Goal: Information Seeking & Learning: Learn about a topic

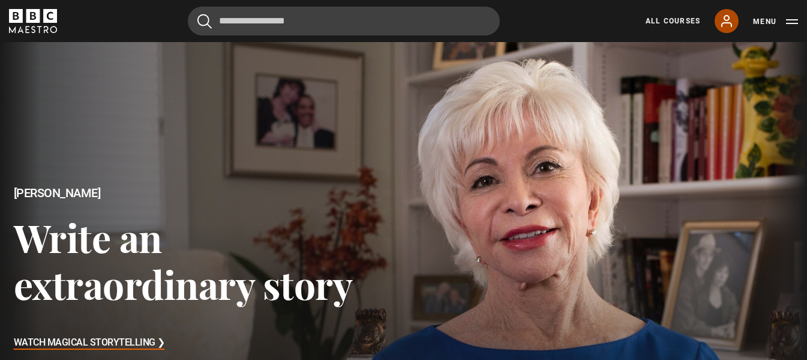
click at [730, 18] on icon at bounding box center [727, 21] width 14 height 14
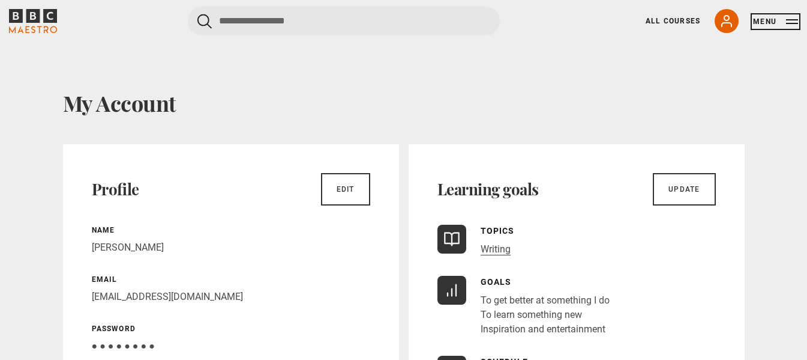
click at [789, 19] on button "Menu" at bounding box center [775, 22] width 45 height 12
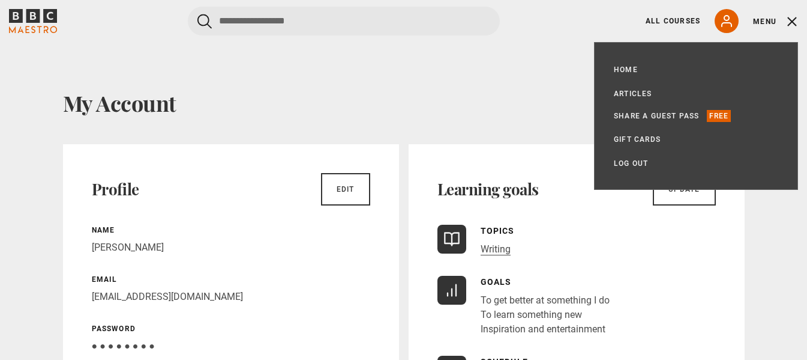
click at [791, 23] on button "Menu" at bounding box center [775, 22] width 45 height 12
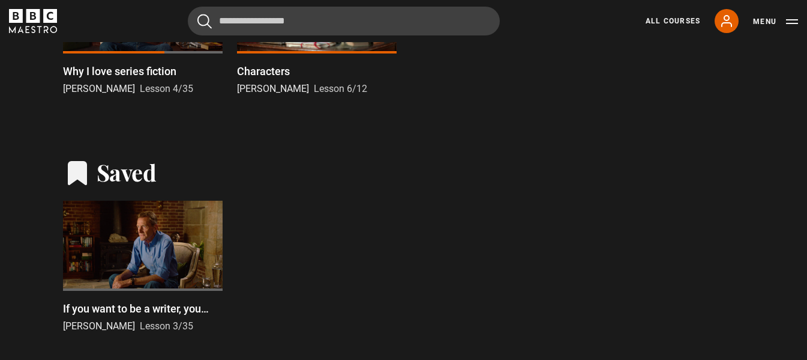
scroll to position [360, 0]
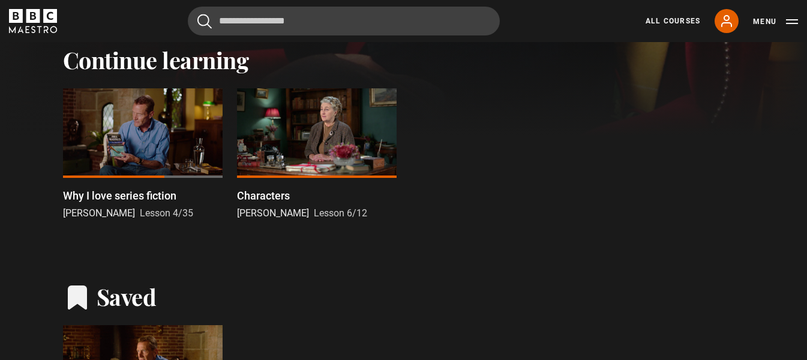
click at [136, 146] on div at bounding box center [143, 133] width 160 height 90
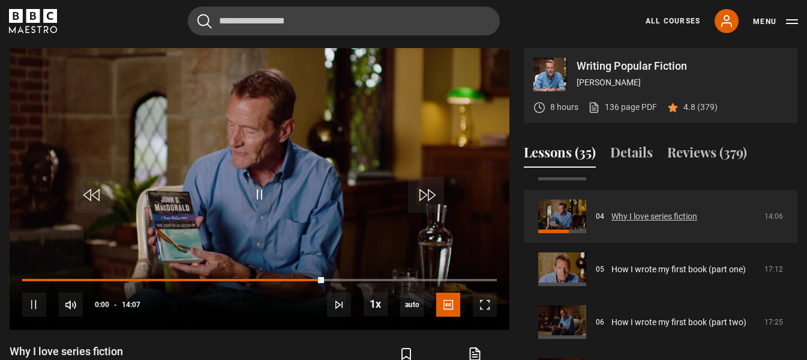
scroll to position [218, 0]
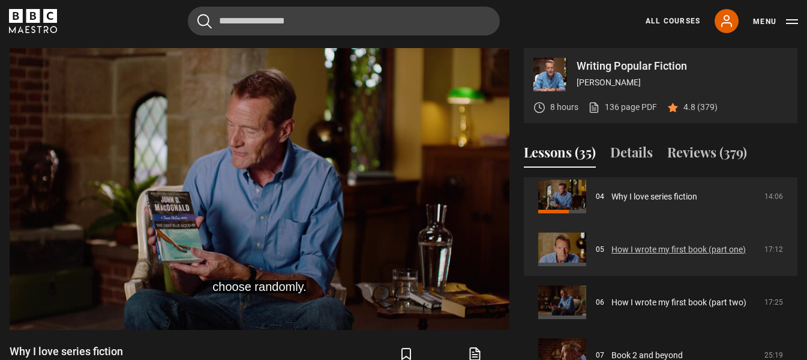
click at [669, 248] on link "How I wrote my first book (part one)" at bounding box center [679, 249] width 134 height 13
click at [656, 248] on link "How I wrote my first book (part one)" at bounding box center [679, 249] width 134 height 13
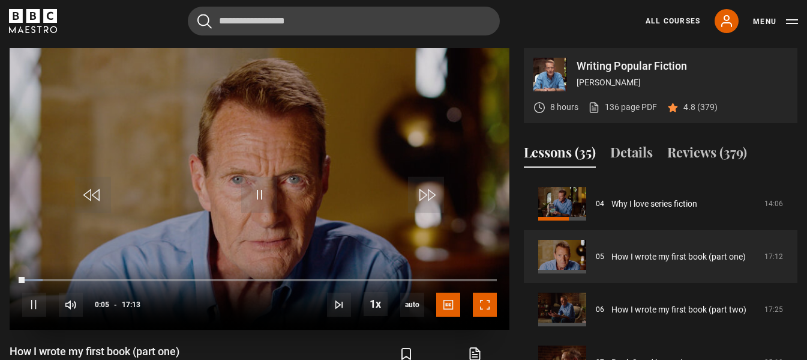
click at [485, 302] on span "Video Player" at bounding box center [485, 304] width 24 height 24
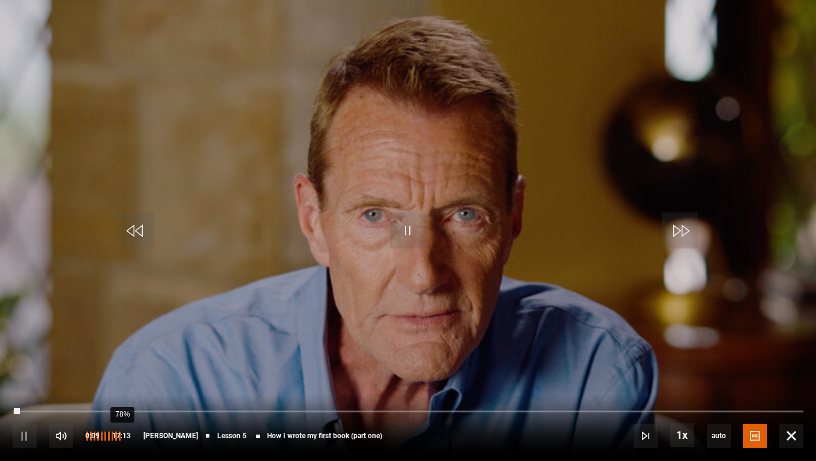
click at [122, 359] on div "78%" at bounding box center [122, 436] width 1 height 9
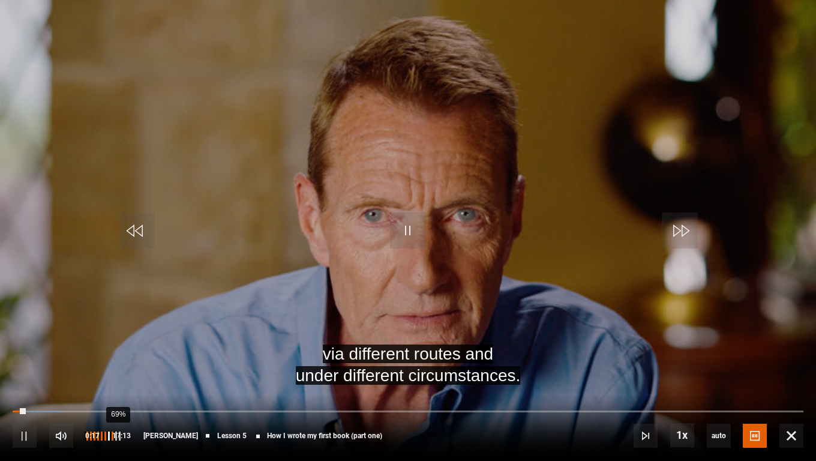
click at [118, 359] on div "69%" at bounding box center [118, 436] width 1 height 9
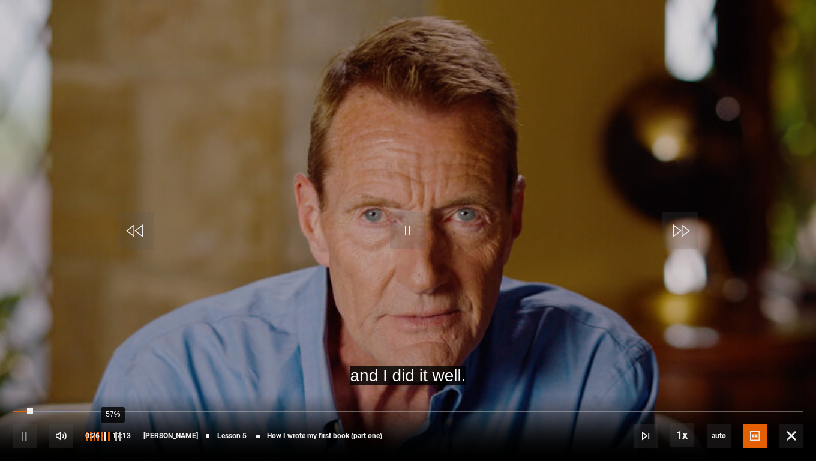
click at [112, 359] on div "57%" at bounding box center [112, 436] width 1 height 9
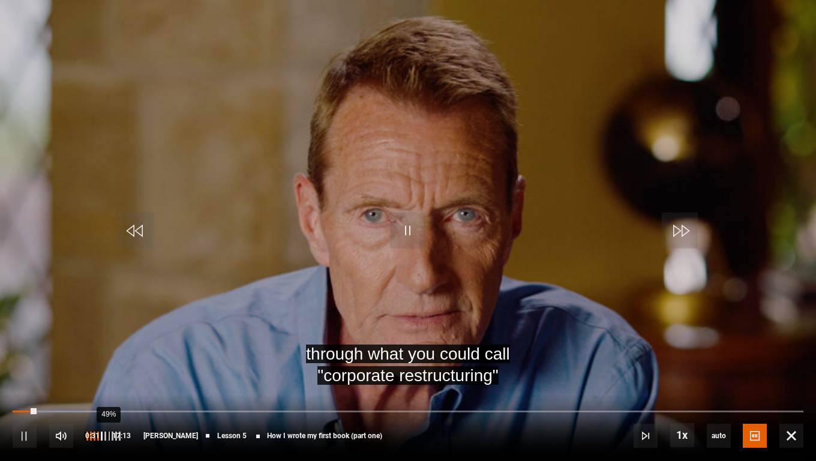
click at [108, 359] on div "49%" at bounding box center [108, 436] width 1 height 9
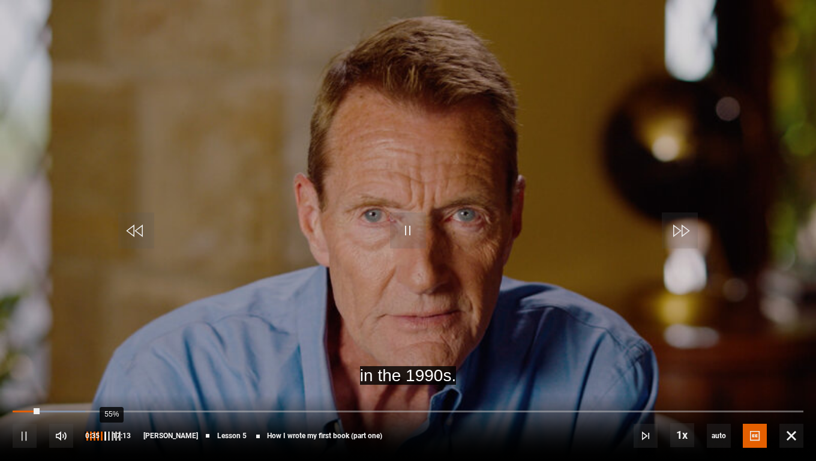
click at [111, 359] on div "55%" at bounding box center [111, 436] width 1 height 9
click at [112, 359] on div "57%" at bounding box center [112, 436] width 1 height 9
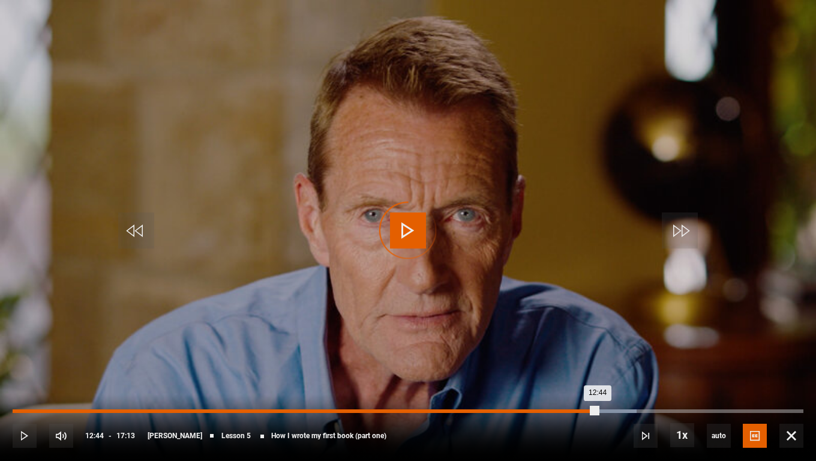
click at [598, 359] on div "Loaded : 78.90% 12:44 12:44" at bounding box center [408, 411] width 791 height 4
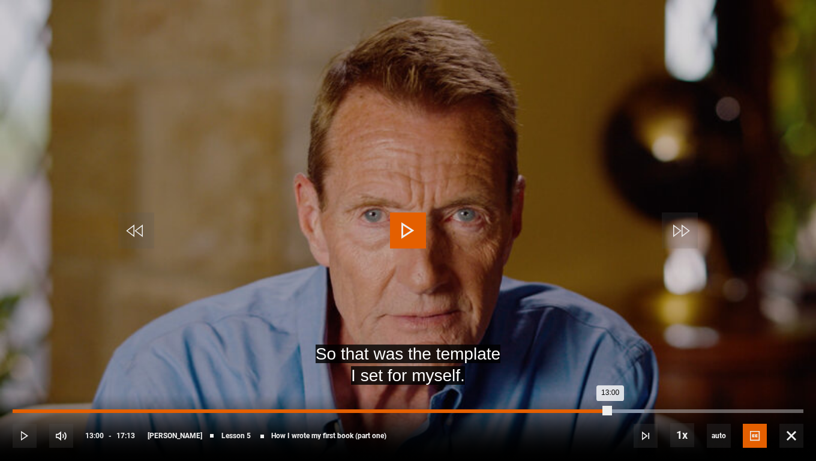
click at [610, 359] on div "Loaded : 79.86% 13:00 13:00" at bounding box center [408, 411] width 791 height 4
click at [625, 359] on div "Loaded : 81.80% 13:19 13:19" at bounding box center [408, 411] width 791 height 4
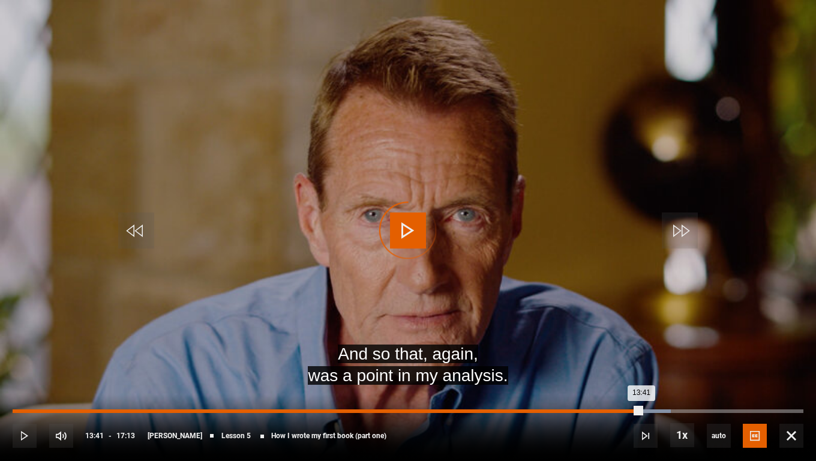
click at [642, 359] on div "Loaded : 83.25% 13:41 13:41" at bounding box center [408, 411] width 791 height 4
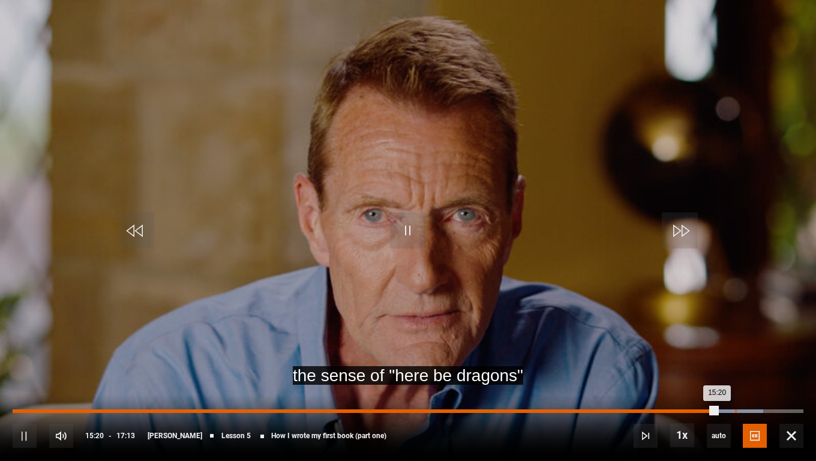
click at [735, 359] on div "Loaded : 94.87% 15:40 15:20" at bounding box center [408, 411] width 791 height 4
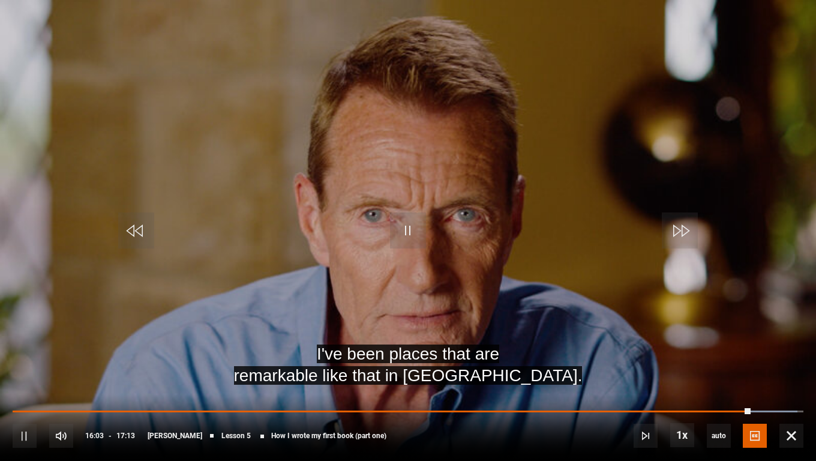
click at [757, 359] on div "10s Skip Back 10 seconds Pause 10s Skip Forward 10 seconds Loaded : 99.23% 16:0…" at bounding box center [408, 427] width 816 height 67
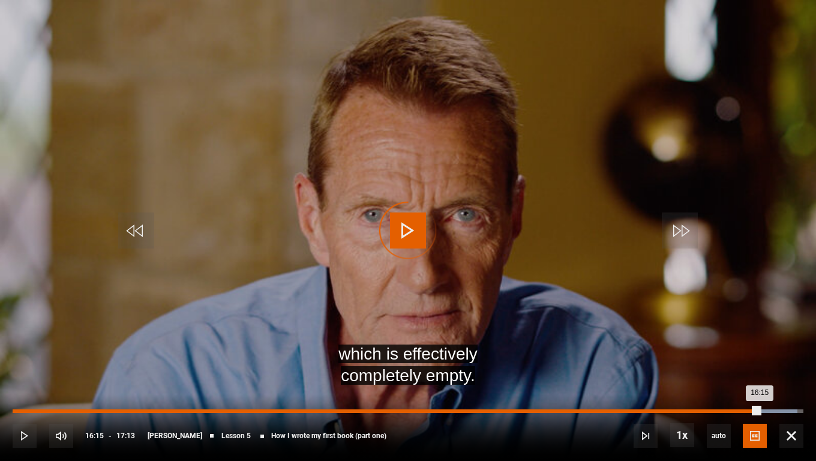
click at [760, 359] on div "Loaded : 99.23% 16:17 16:15" at bounding box center [408, 411] width 791 height 4
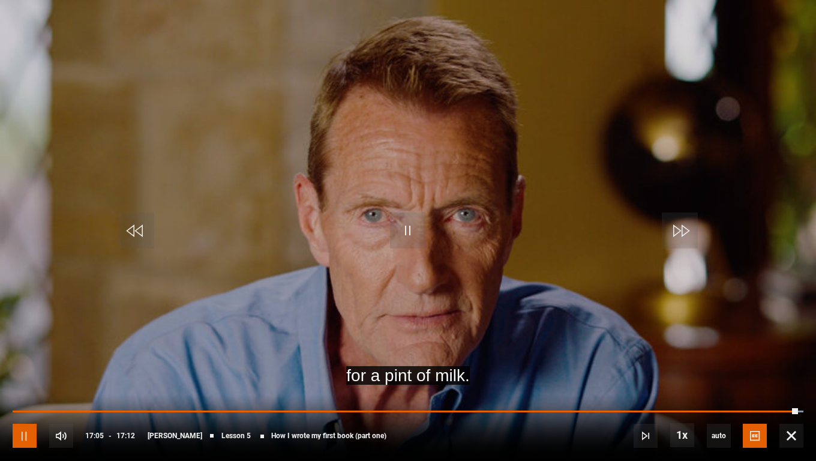
drag, startPoint x: 21, startPoint y: 435, endPoint x: 109, endPoint y: 379, distance: 104.2
click at [21, 359] on span "Video Player" at bounding box center [25, 436] width 24 height 24
click at [26, 359] on span "Video Player" at bounding box center [25, 436] width 24 height 24
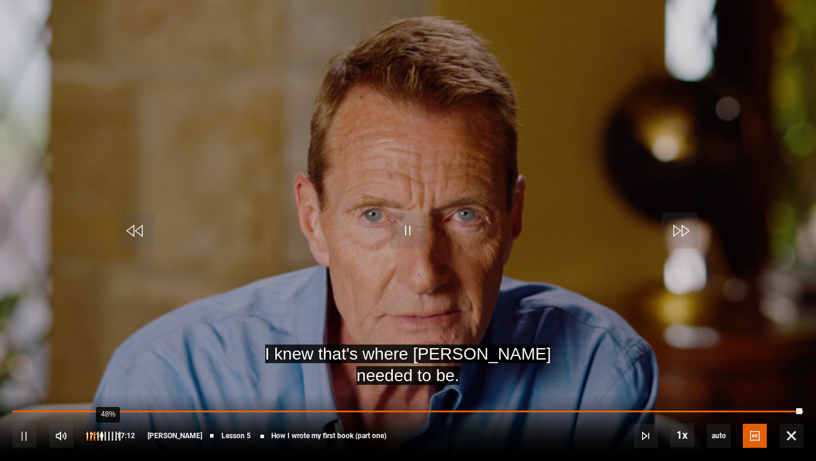
click at [107, 359] on div "48%" at bounding box center [107, 436] width 1 height 9
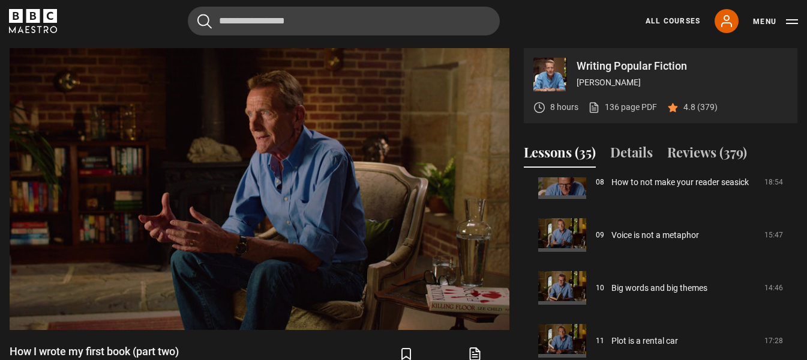
scroll to position [504, 0]
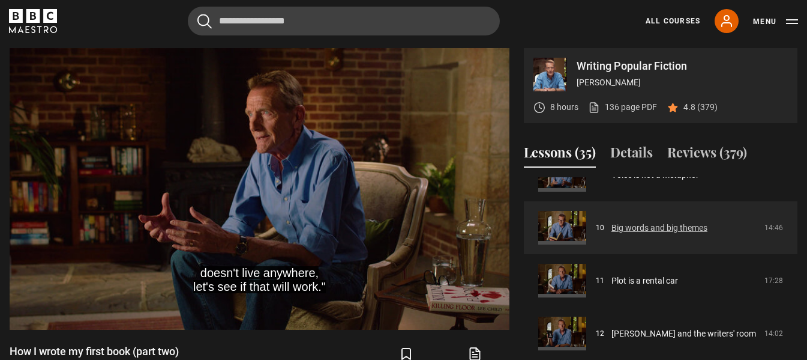
click at [636, 227] on link "Big words and big themes" at bounding box center [660, 227] width 96 height 13
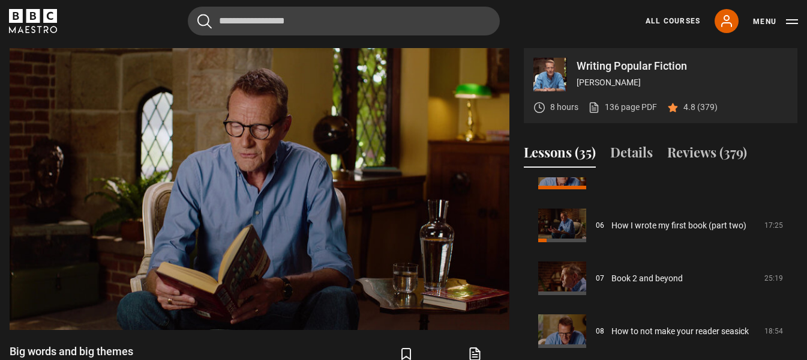
scroll to position [355, 0]
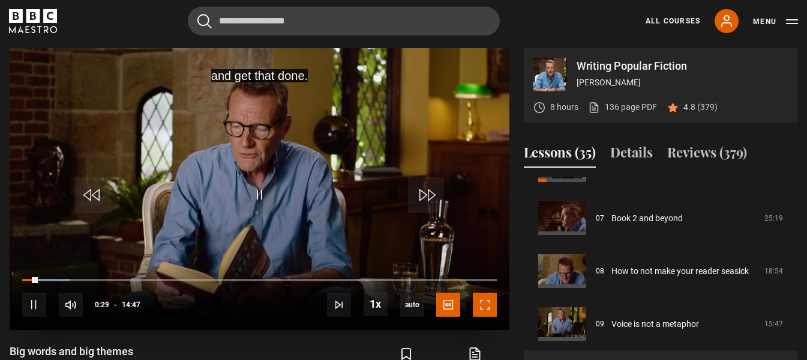
click at [482, 302] on span "Video Player" at bounding box center [485, 304] width 24 height 24
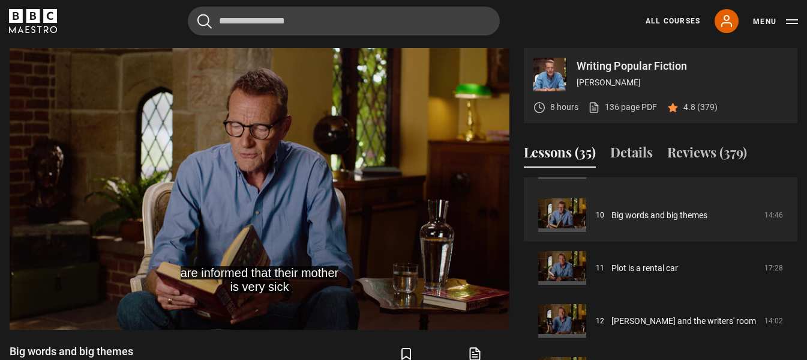
scroll to position [535, 0]
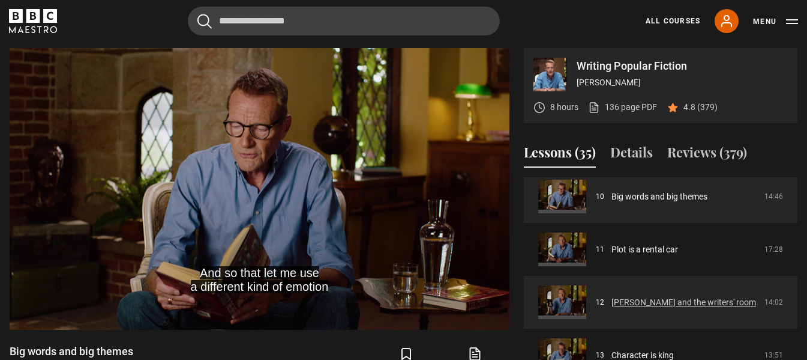
click at [661, 300] on link "Robin Hood and the writers' room" at bounding box center [684, 302] width 145 height 13
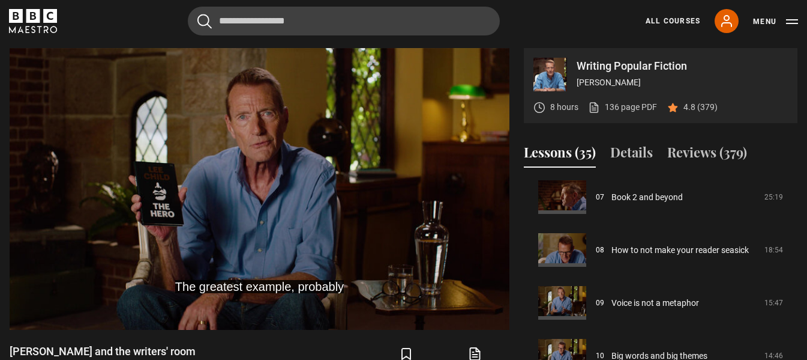
scroll to position [341, 0]
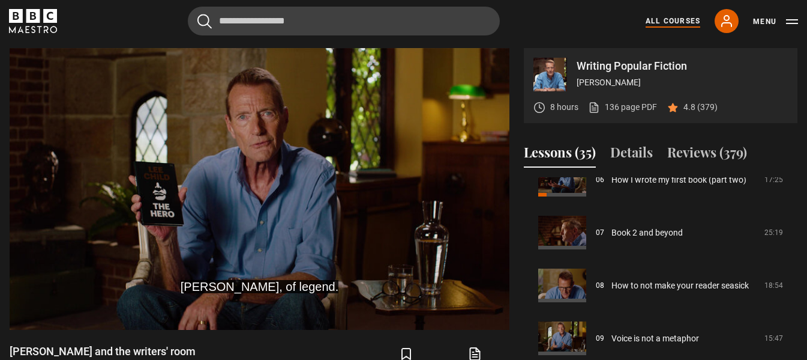
click at [667, 20] on link "All Courses" at bounding box center [673, 21] width 55 height 11
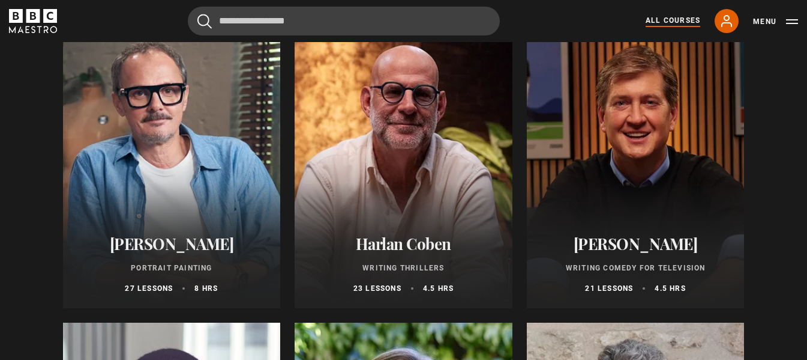
scroll to position [1080, 0]
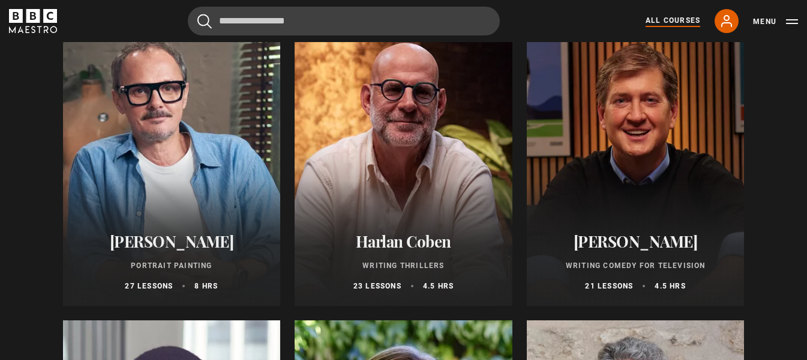
click at [403, 268] on p "Writing Thrillers" at bounding box center [403, 265] width 189 height 11
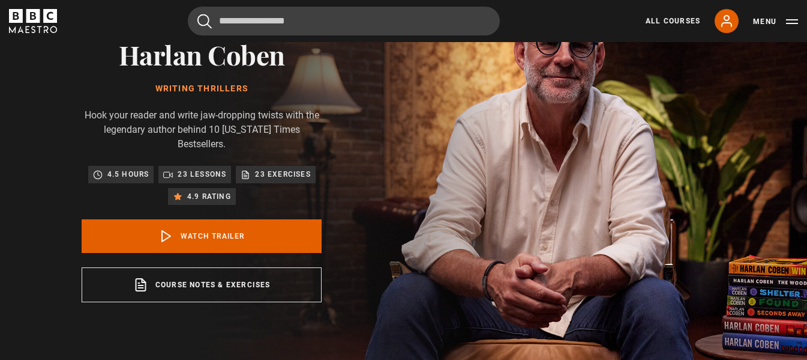
scroll to position [120, 0]
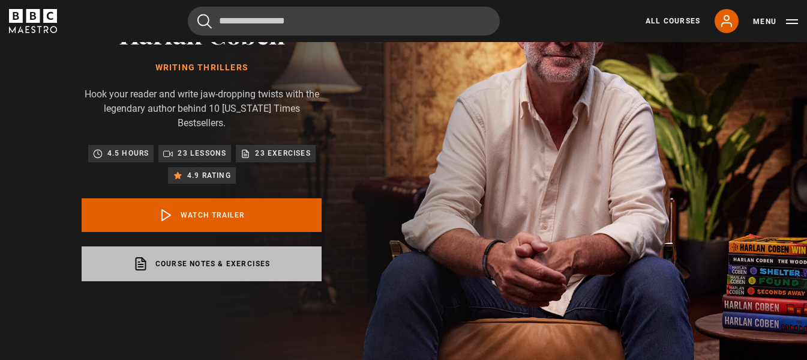
click at [271, 254] on link "Course notes & exercises opens in a new tab" at bounding box center [202, 263] width 240 height 35
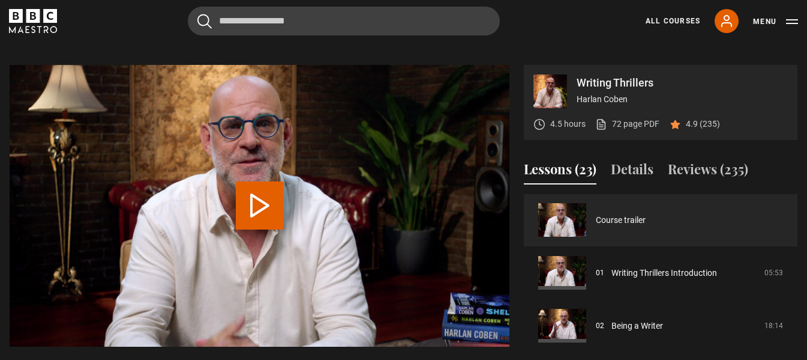
scroll to position [0, 0]
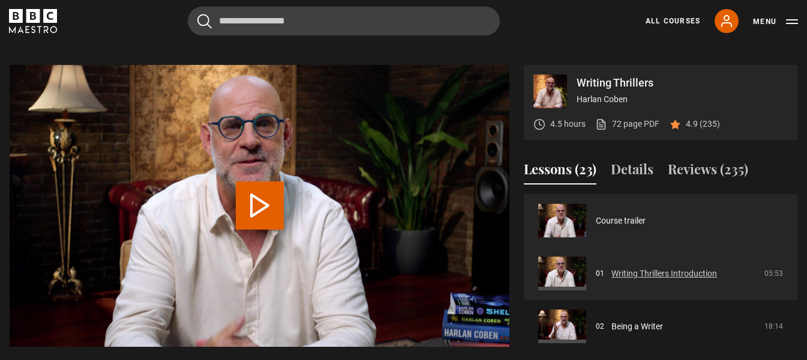
click at [649, 267] on link "Writing Thrillers Introduction" at bounding box center [665, 273] width 106 height 13
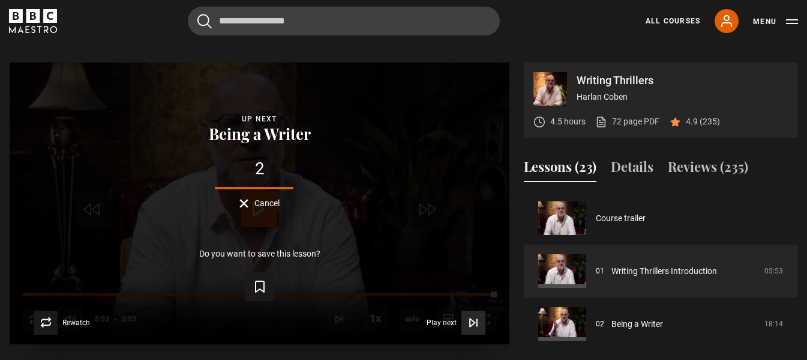
click at [436, 319] on span "Play next" at bounding box center [442, 322] width 30 height 7
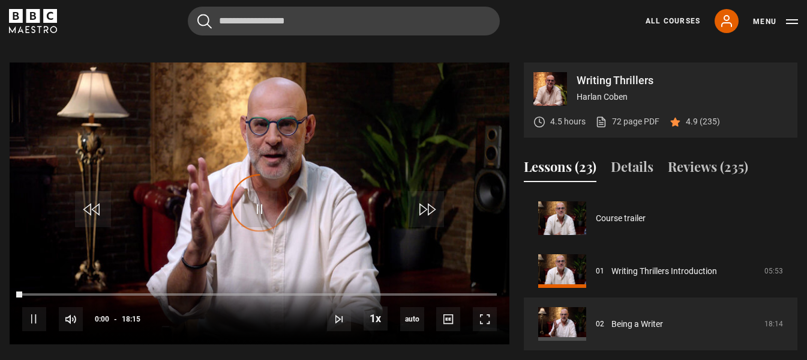
scroll to position [53, 0]
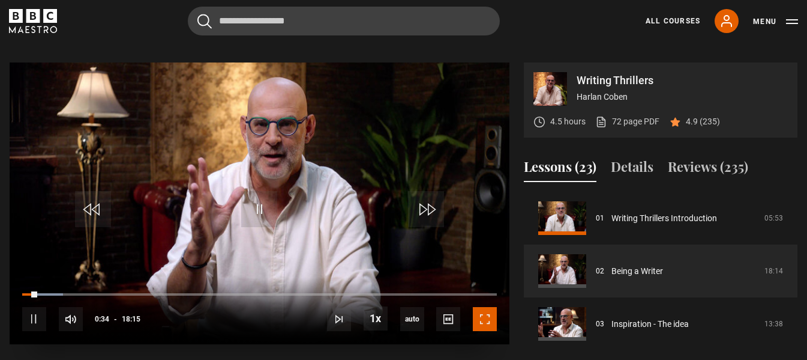
drag, startPoint x: 486, startPoint y: 305, endPoint x: 486, endPoint y: 378, distance: 72.6
click at [486, 307] on span "Video Player" at bounding box center [485, 319] width 24 height 24
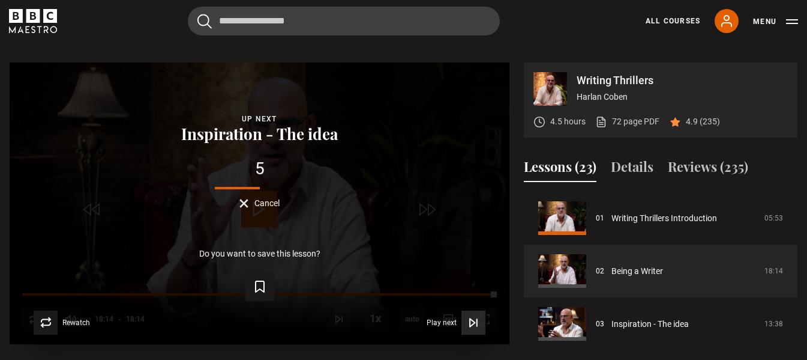
click at [448, 319] on span "Play next" at bounding box center [442, 322] width 30 height 7
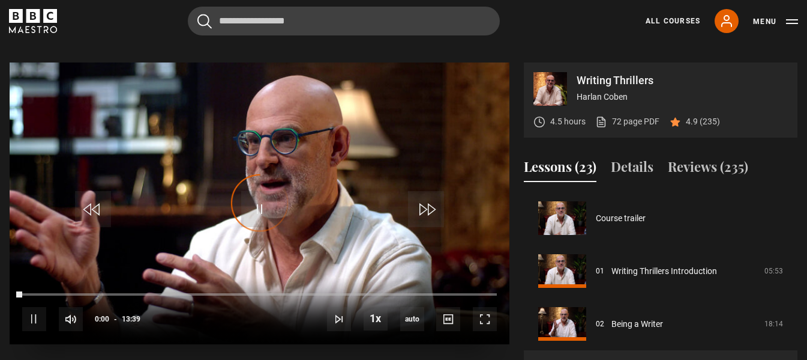
scroll to position [106, 0]
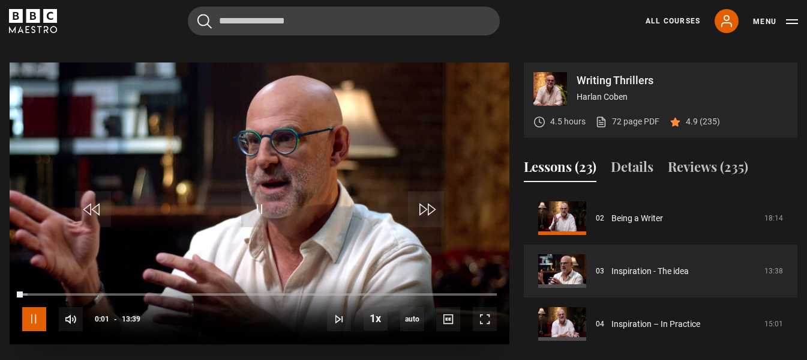
click at [38, 307] on span "Video Player" at bounding box center [34, 319] width 24 height 24
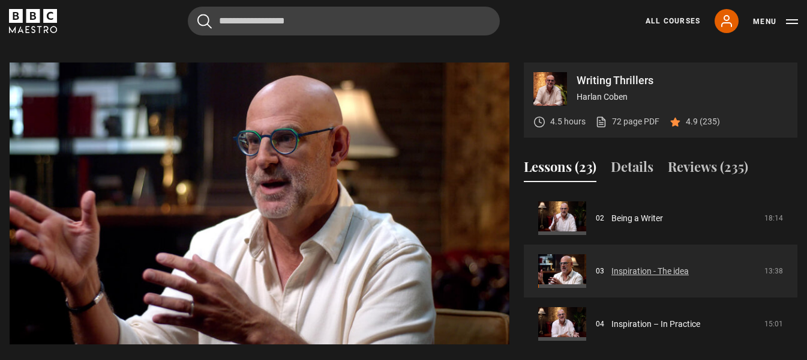
click at [643, 265] on link "Inspiration - The idea" at bounding box center [650, 271] width 77 height 13
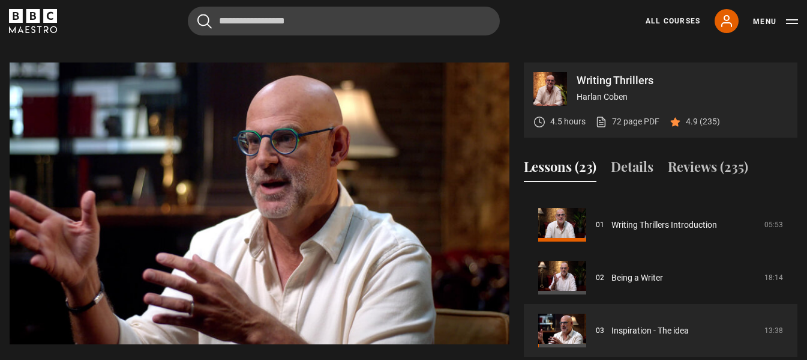
scroll to position [60, 0]
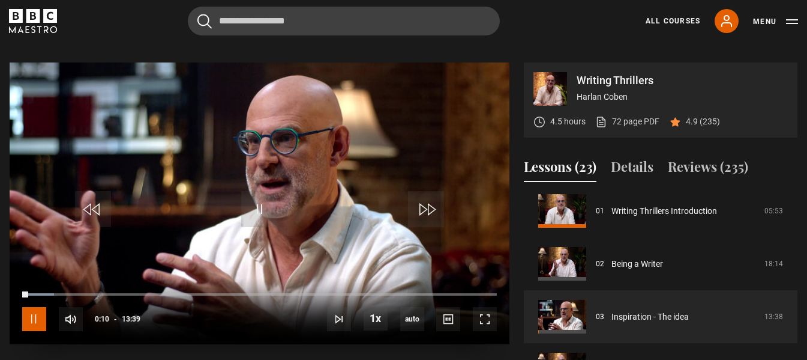
click at [29, 307] on span "Video Player" at bounding box center [34, 319] width 24 height 24
click at [202, 169] on video "Video Player" at bounding box center [260, 202] width 500 height 281
click at [262, 196] on span "Video Player" at bounding box center [259, 209] width 36 height 36
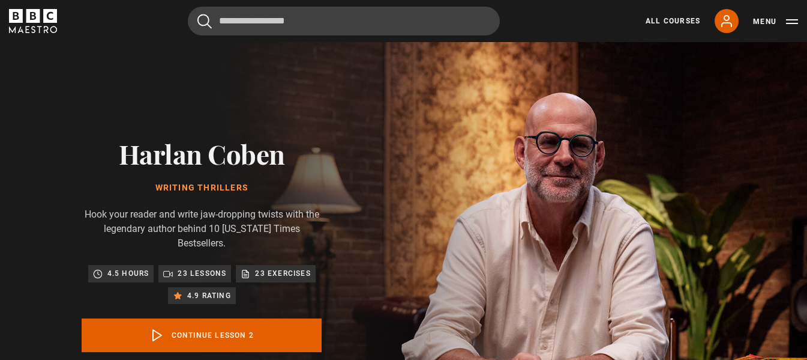
scroll to position [53, 0]
